Goal: Task Accomplishment & Management: Manage account settings

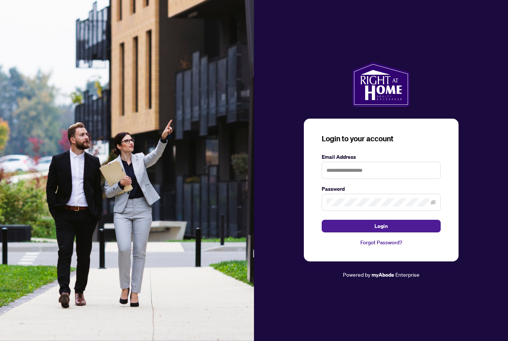
scroll to position [24, 0]
click at [391, 162] on input "text" at bounding box center [381, 170] width 119 height 17
type input "**********"
click at [377, 220] on span "Login" at bounding box center [380, 226] width 13 height 12
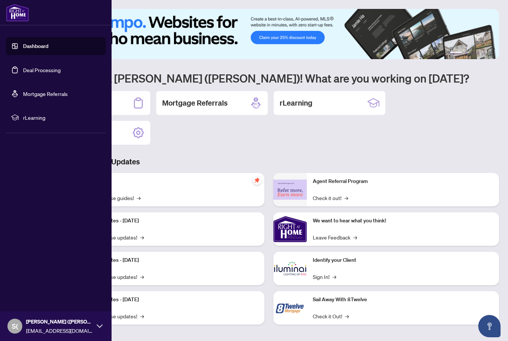
click at [42, 70] on link "Deal Processing" at bounding box center [42, 70] width 38 height 7
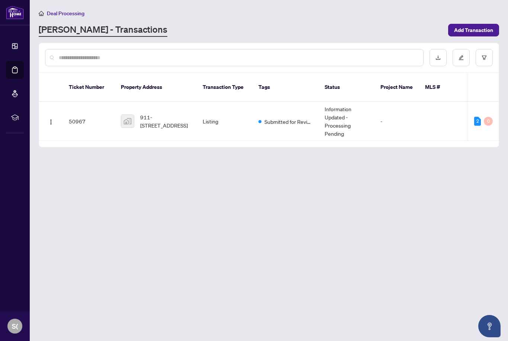
drag, startPoint x: 278, startPoint y: 20, endPoint x: 428, endPoint y: 17, distance: 149.9
click at [0, 0] on html "Dashboard Deal Processing Mortgage Referrals rLearning S( [PERSON_NAME] ([PERSO…" at bounding box center [254, 170] width 508 height 341
click at [171, 113] on span "911-[STREET_ADDRESS]" at bounding box center [165, 121] width 51 height 16
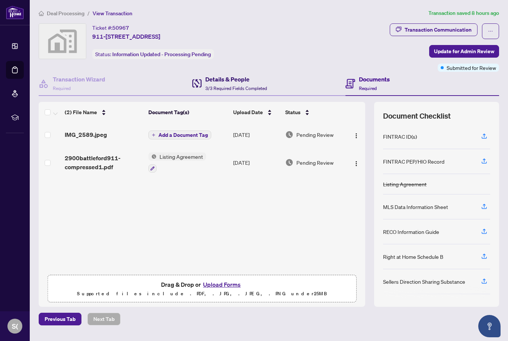
click at [239, 86] on span "3/3 Required Fields Completed" at bounding box center [236, 89] width 62 height 6
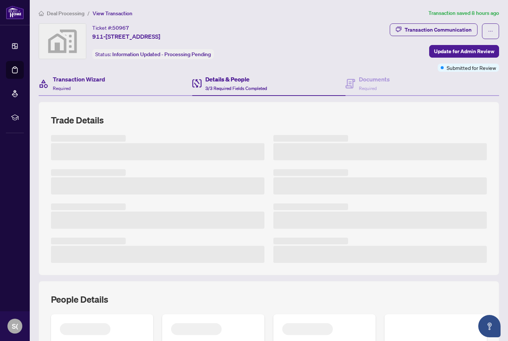
click at [129, 90] on div "Transaction Wizard Required" at bounding box center [116, 84] width 154 height 24
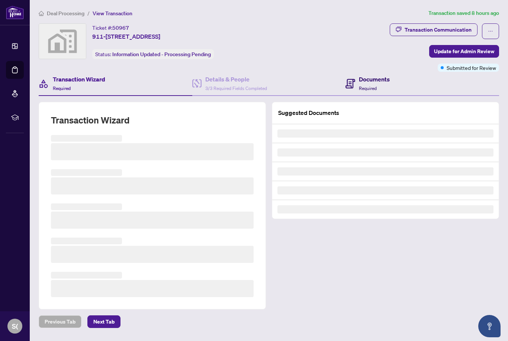
click at [387, 86] on div "Documents Required" at bounding box center [374, 83] width 31 height 17
